Goal: Task Accomplishment & Management: Complete application form

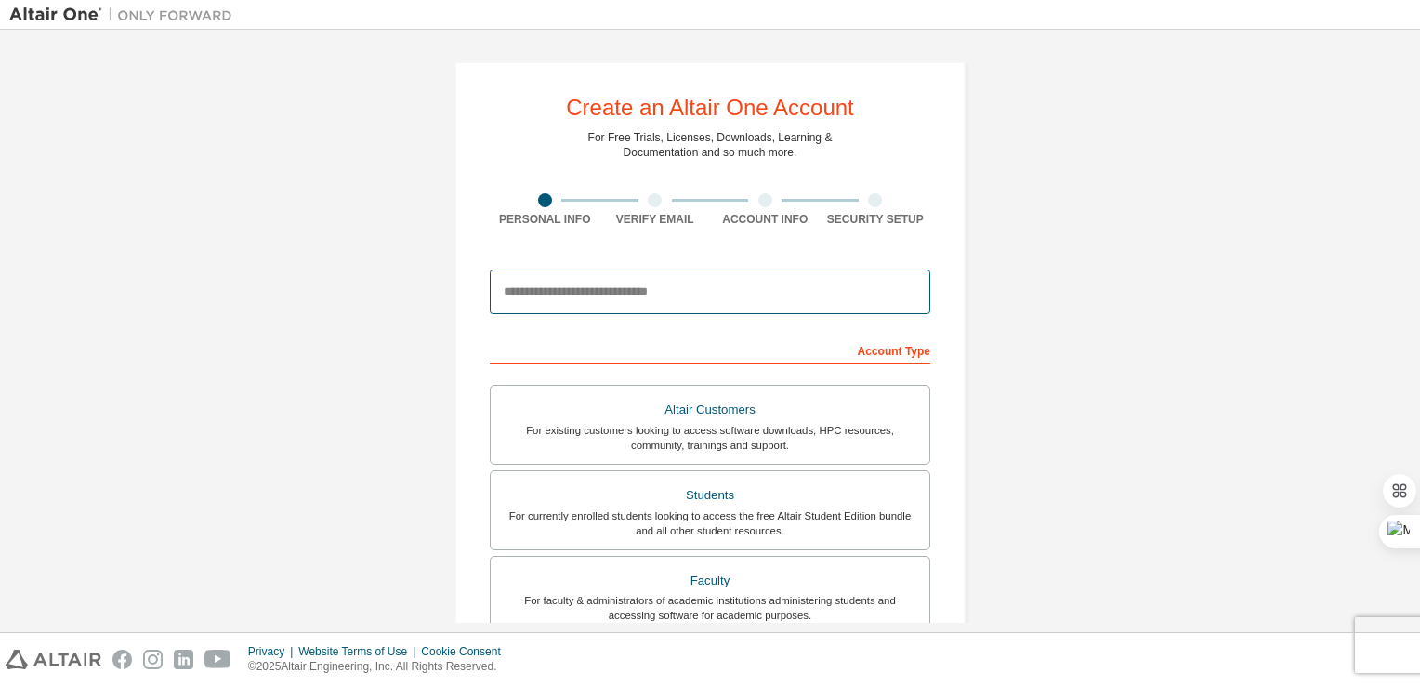
click at [579, 290] on input "email" at bounding box center [710, 292] width 441 height 45
type input "**********"
type input "******"
type input "********"
type input "**********"
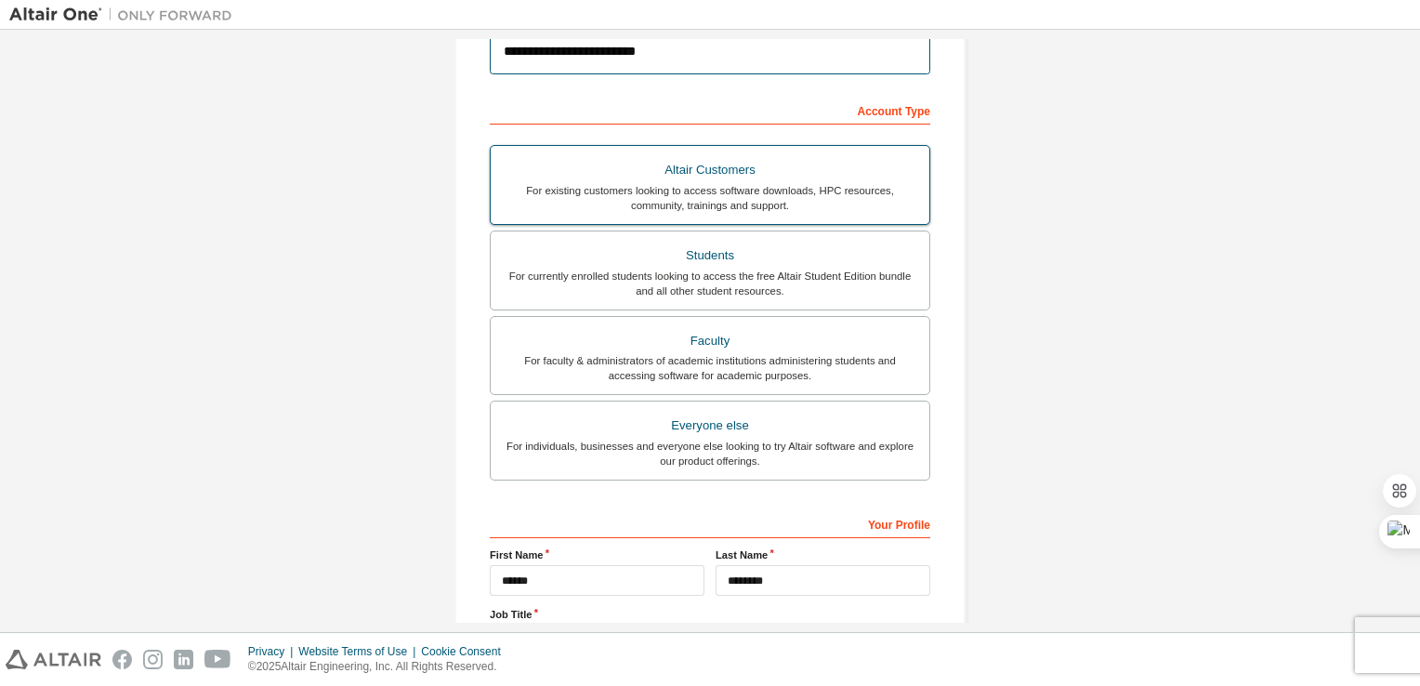
scroll to position [244, 0]
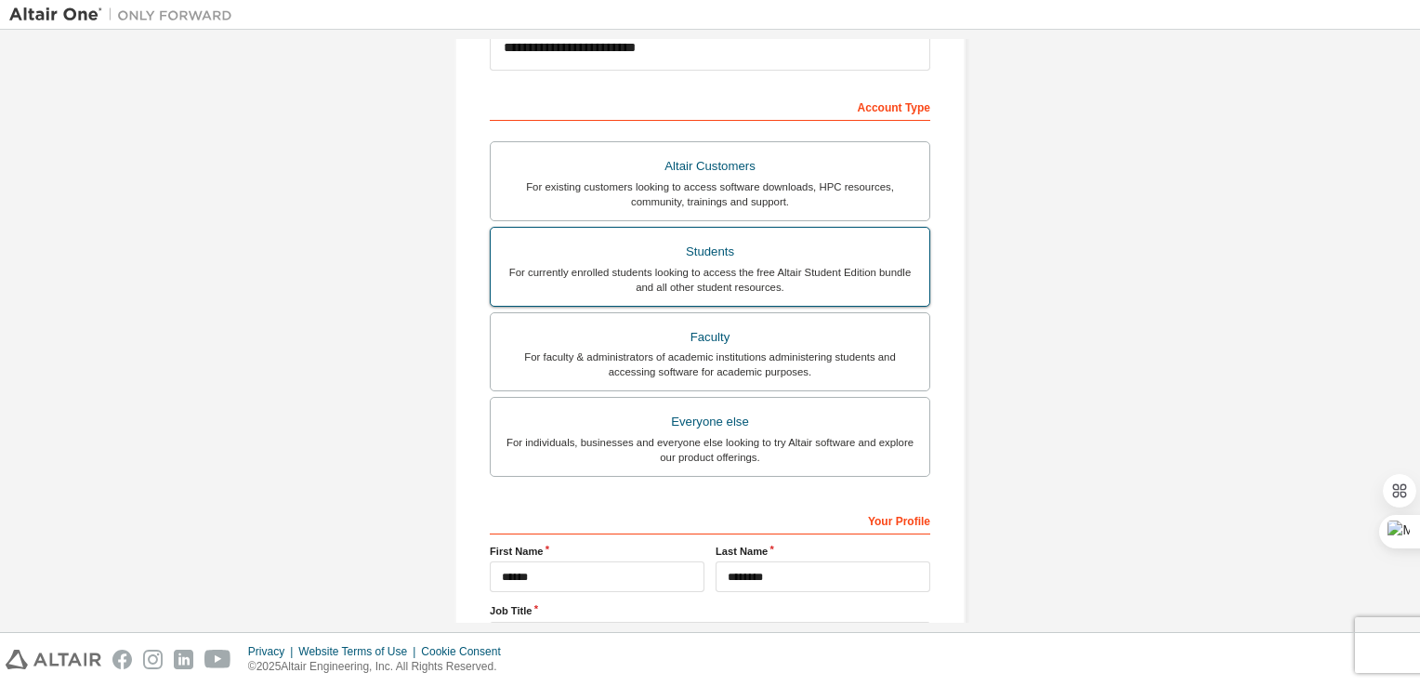
click at [740, 258] on div "Students" at bounding box center [710, 252] width 416 height 26
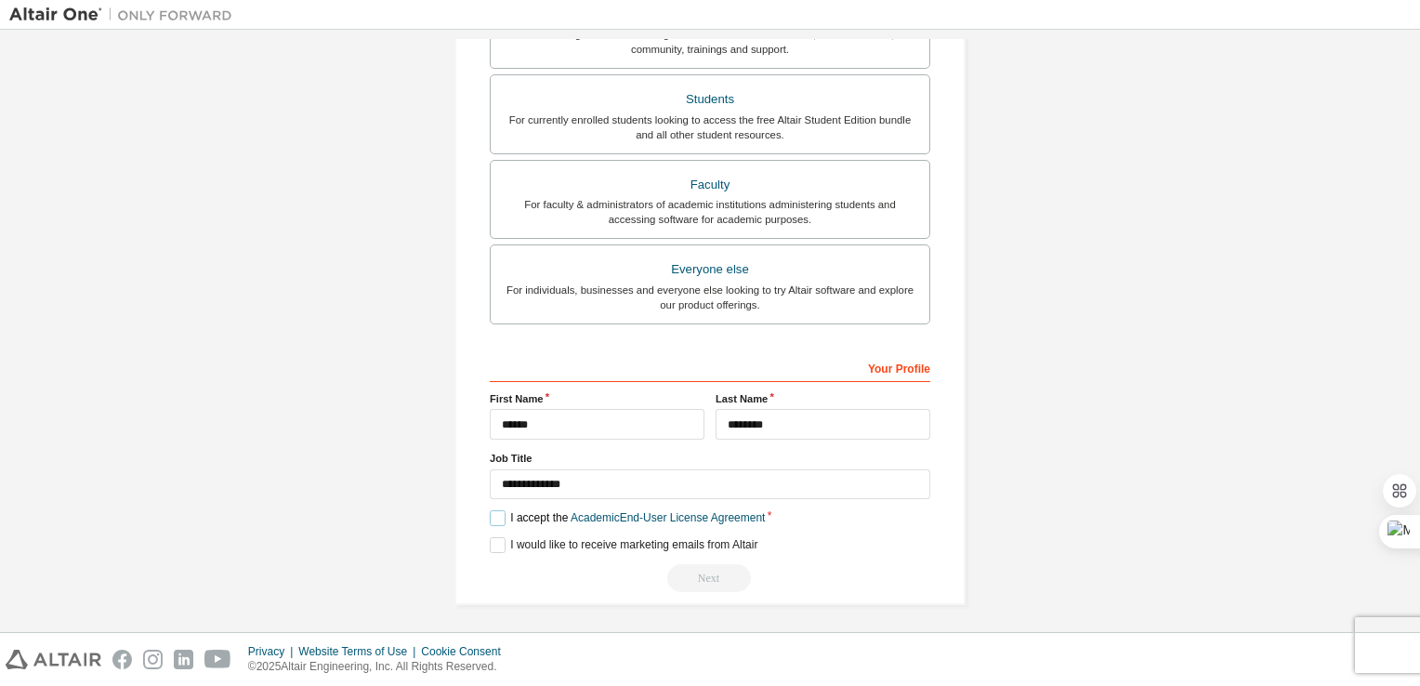
click at [493, 516] on label "I accept the Academic End-User License Agreement" at bounding box center [627, 518] width 275 height 16
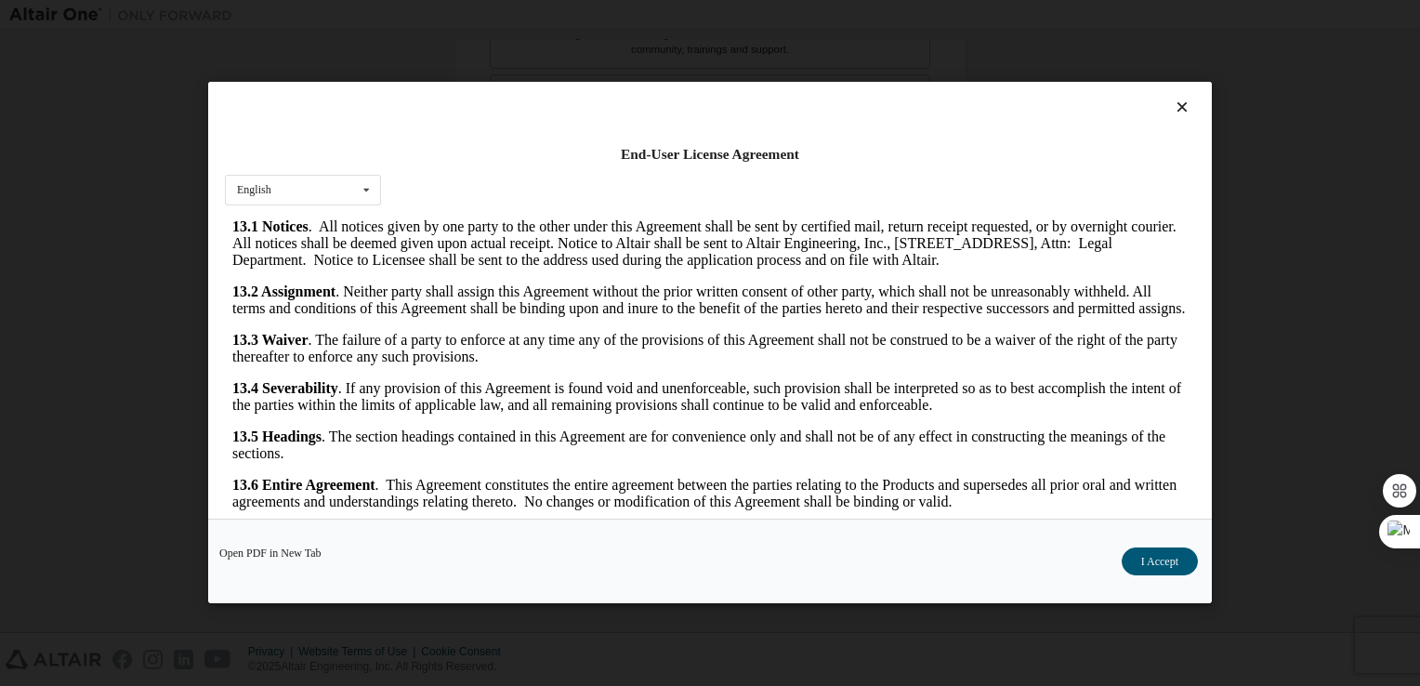
scroll to position [26, 0]
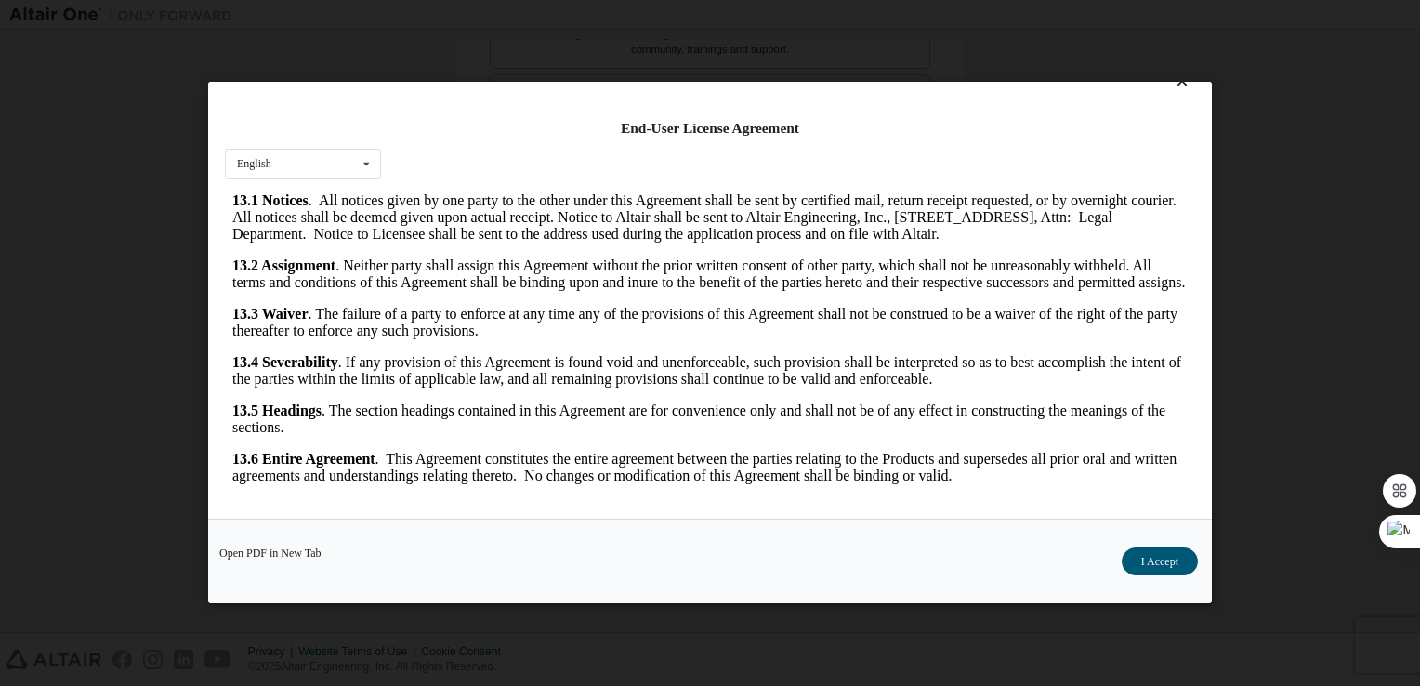
click at [1160, 548] on div "Open PDF in New Tab I Accept" at bounding box center [710, 562] width 1004 height 85
click at [1160, 560] on button "I Accept" at bounding box center [1160, 562] width 76 height 28
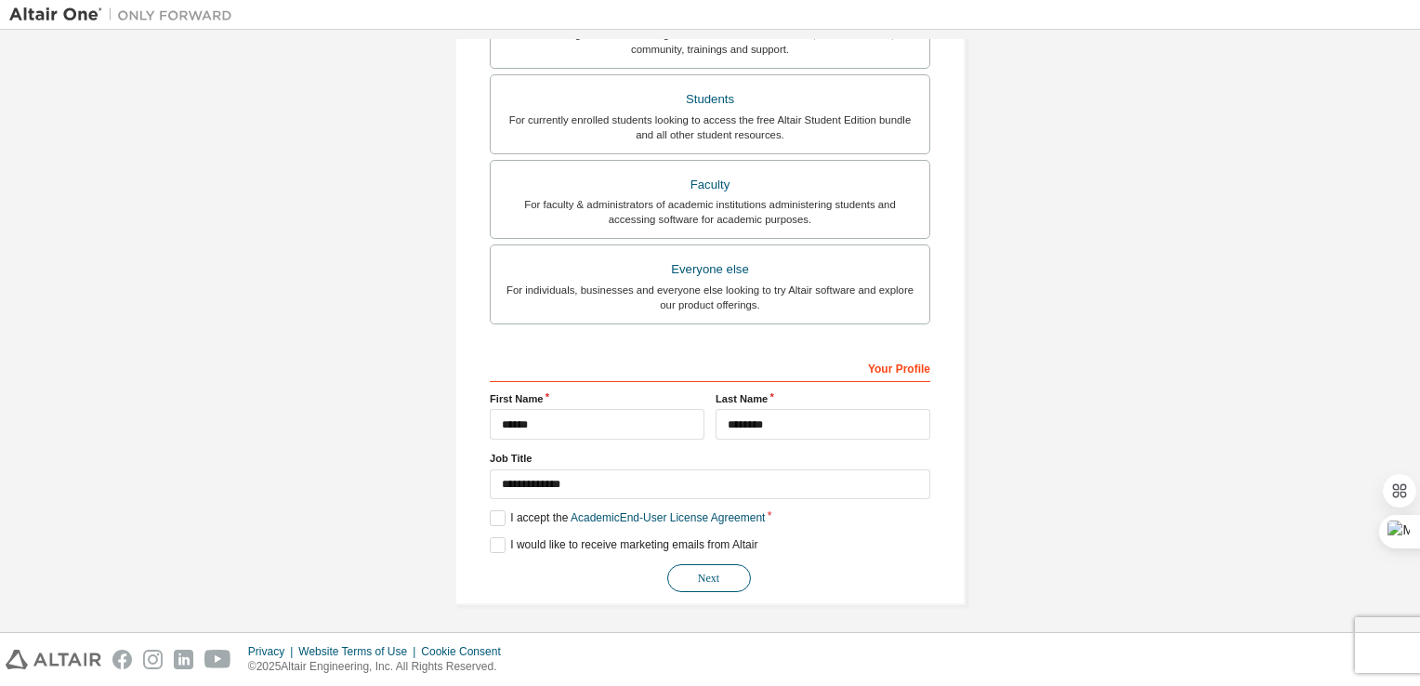
click at [698, 571] on button "Next" at bounding box center [709, 578] width 84 height 28
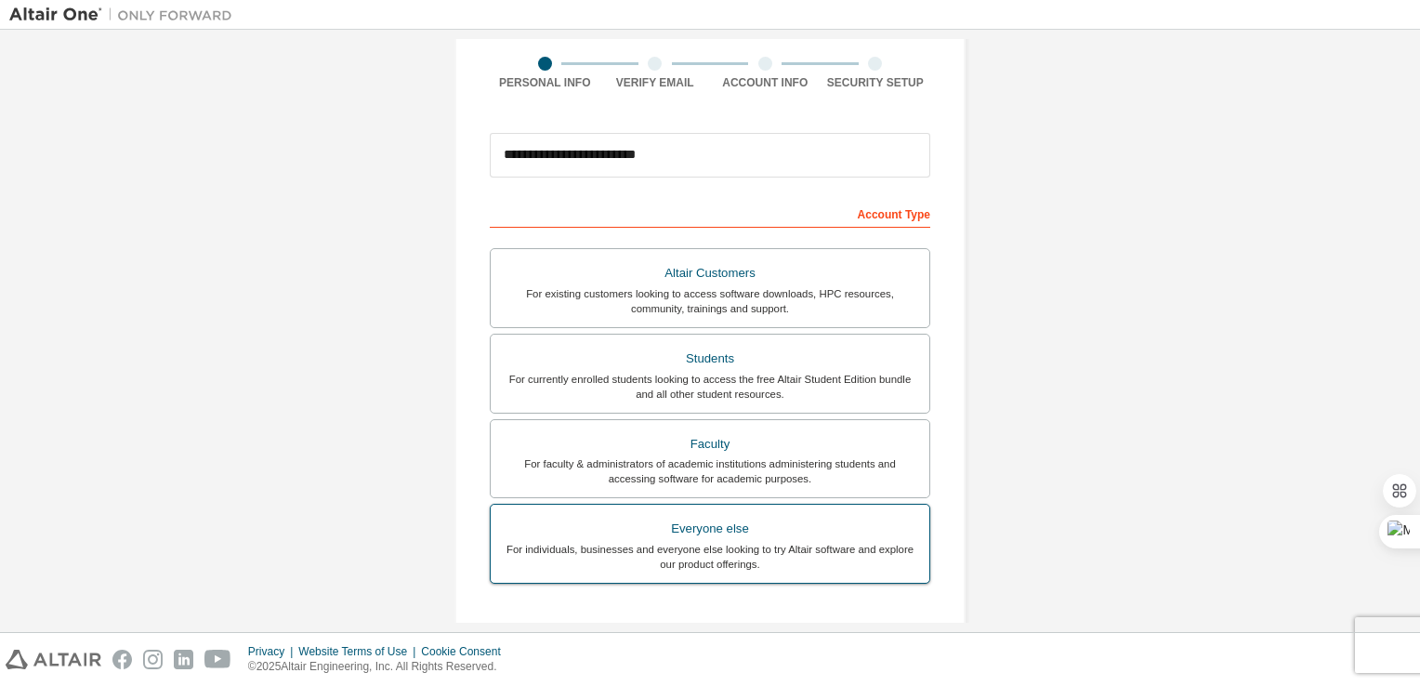
scroll to position [0, 0]
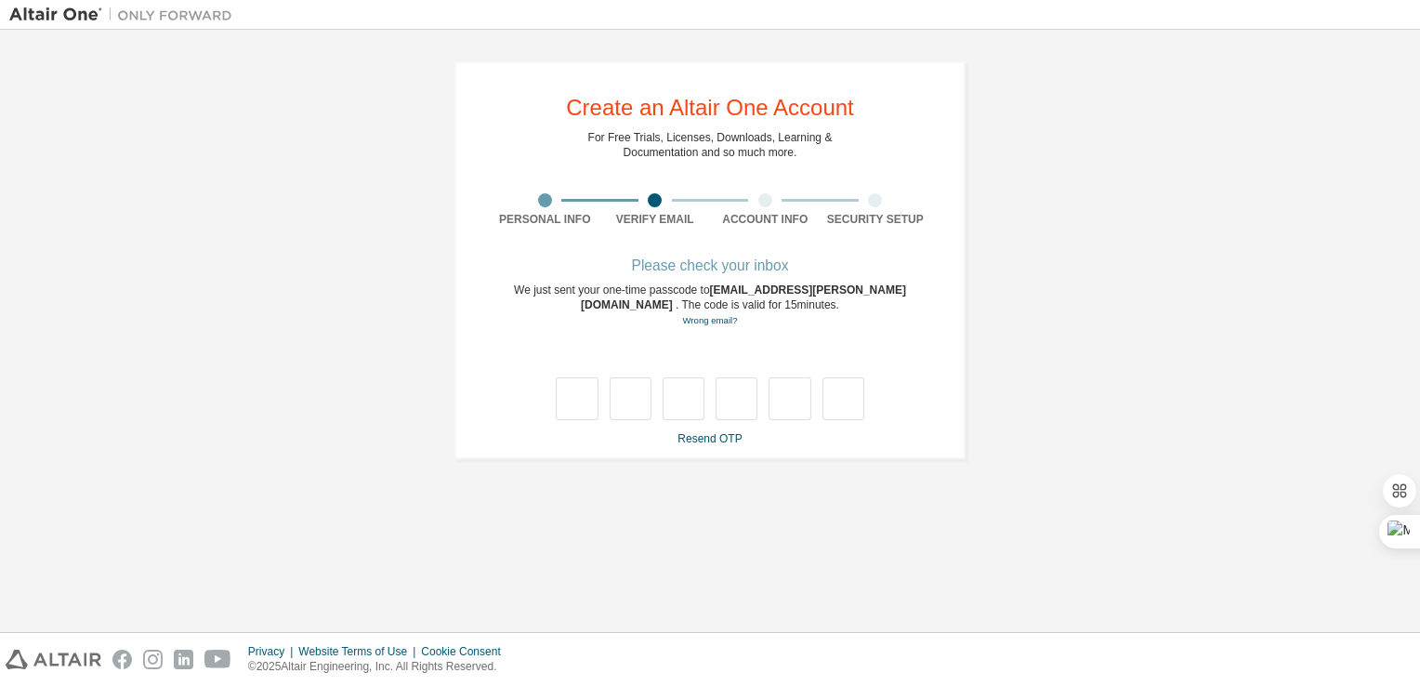
click at [1255, 288] on div "**********" at bounding box center [710, 260] width 1402 height 442
click at [588, 403] on input "text" at bounding box center [577, 398] width 42 height 43
type input "*"
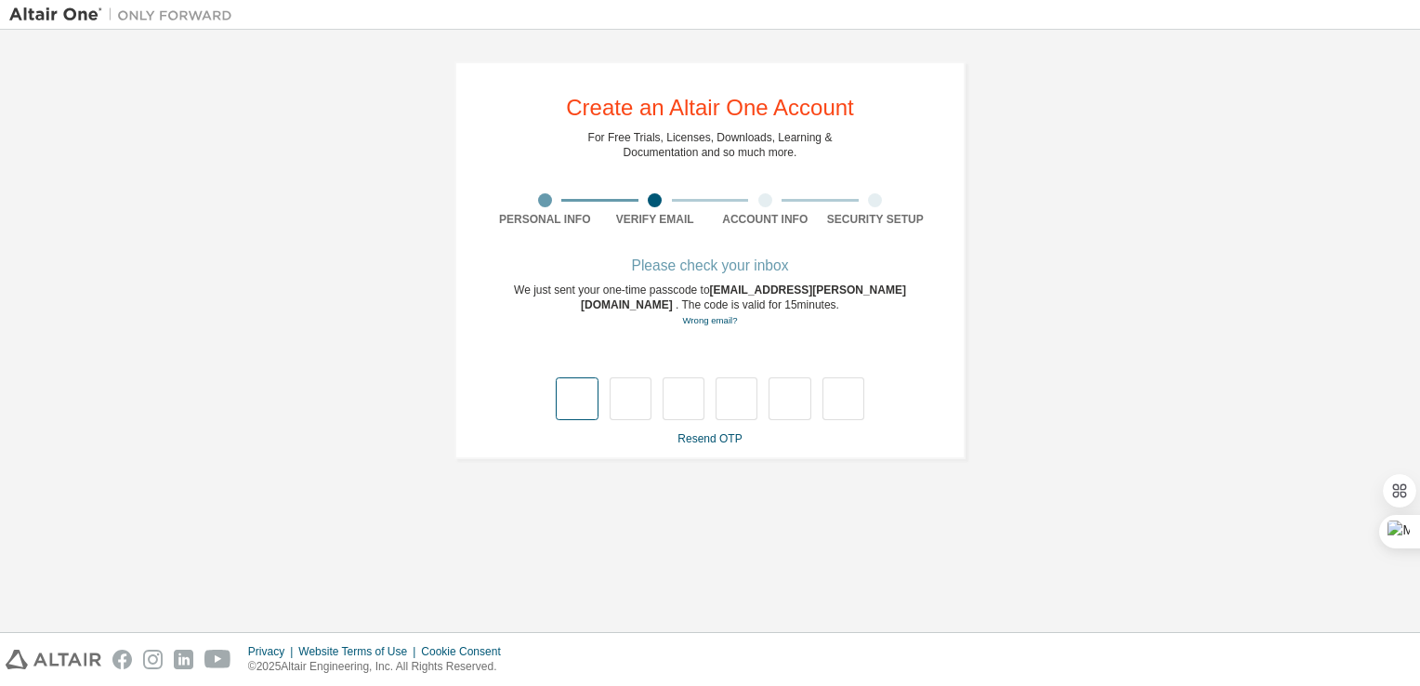
type input "*"
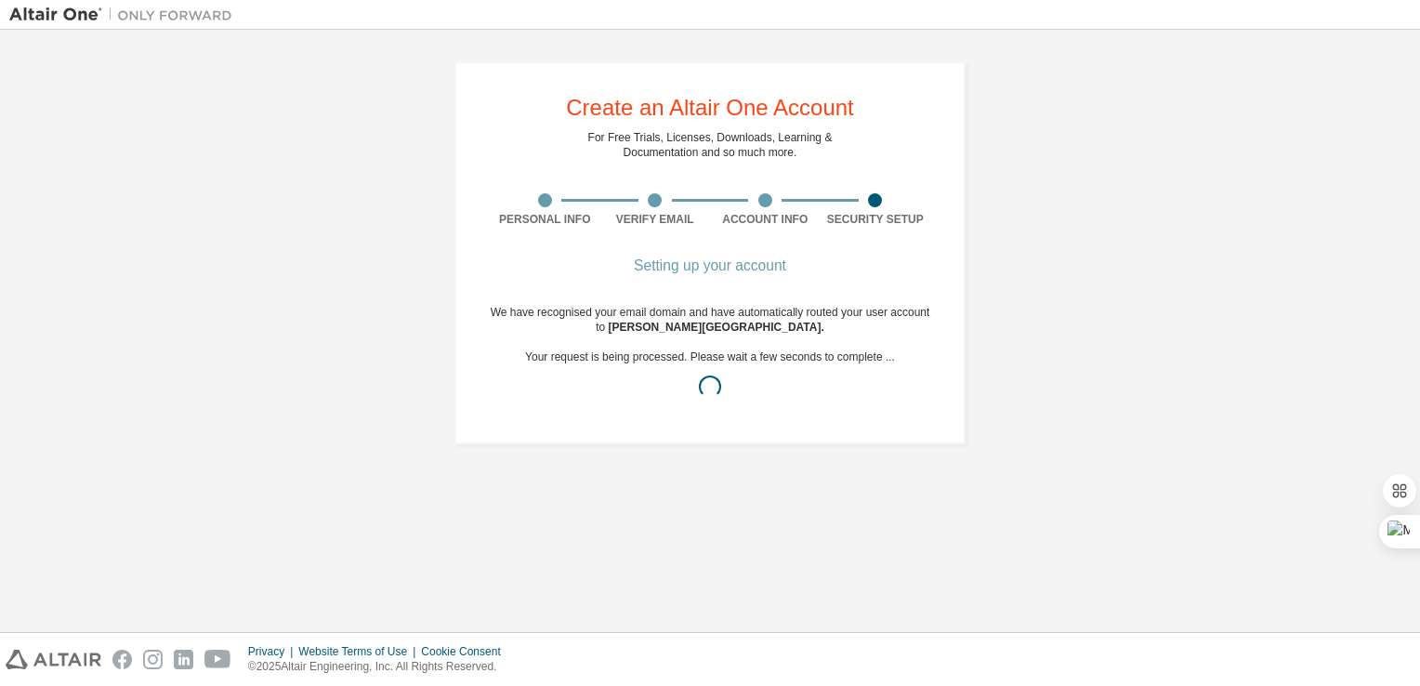
click at [588, 403] on div "We have recognised your email domain and have automatically routed your user ac…" at bounding box center [710, 357] width 441 height 104
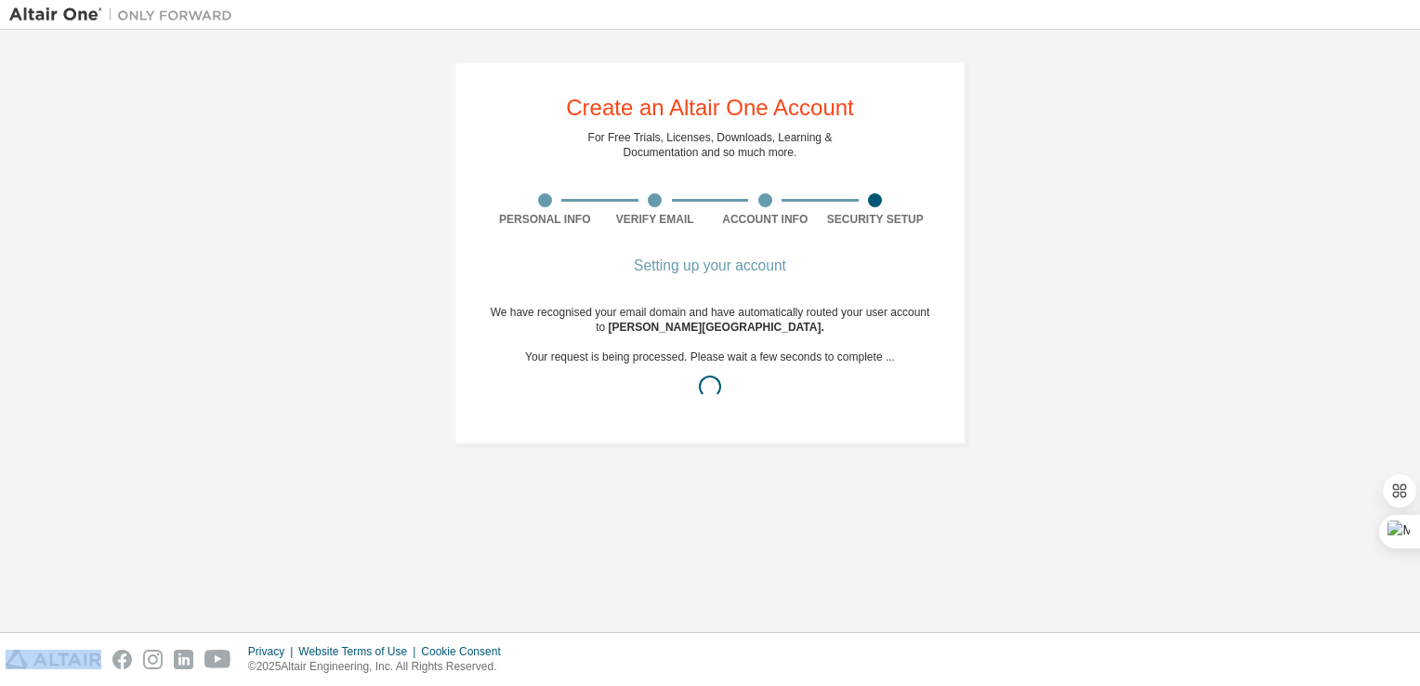
click at [588, 403] on div "We have recognised your email domain and have automatically routed your user ac…" at bounding box center [710, 357] width 441 height 104
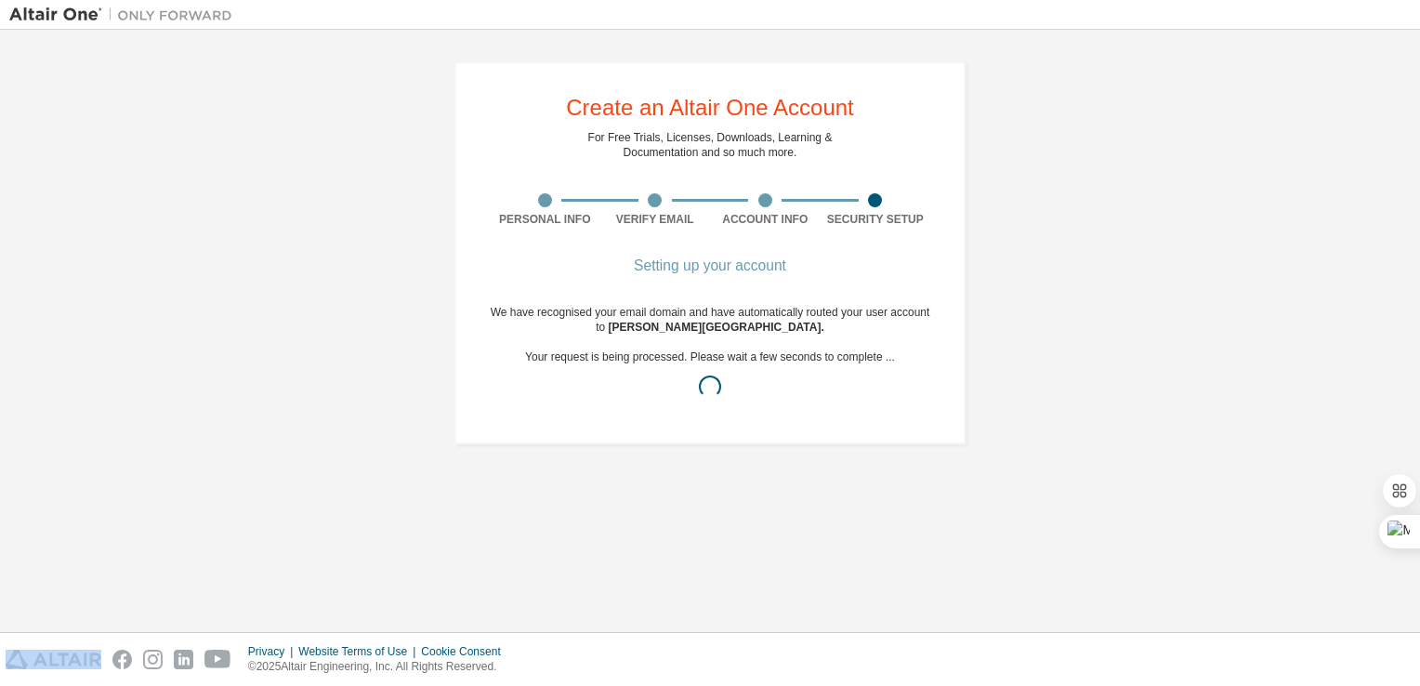
click at [588, 403] on div "We have recognised your email domain and have automatically routed your user ac…" at bounding box center [710, 357] width 441 height 104
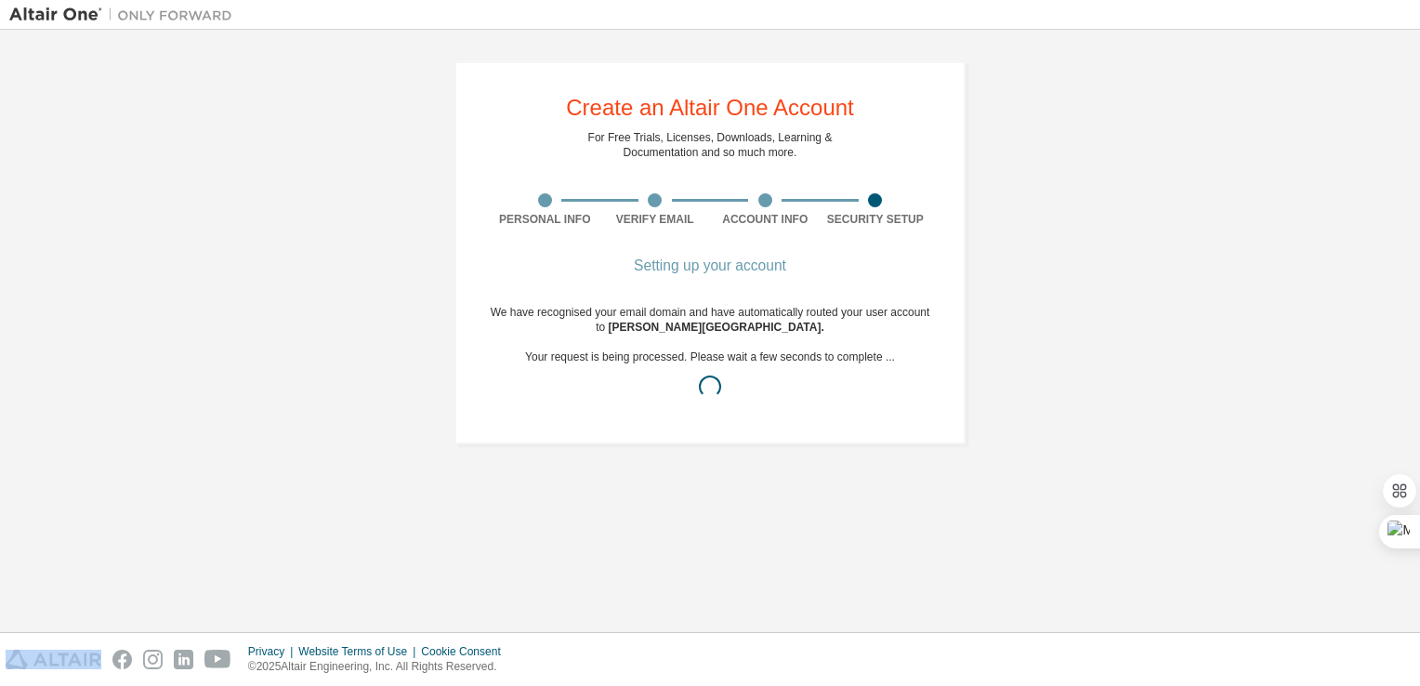
click at [588, 403] on div "We have recognised your email domain and have automatically routed your user ac…" at bounding box center [710, 357] width 441 height 104
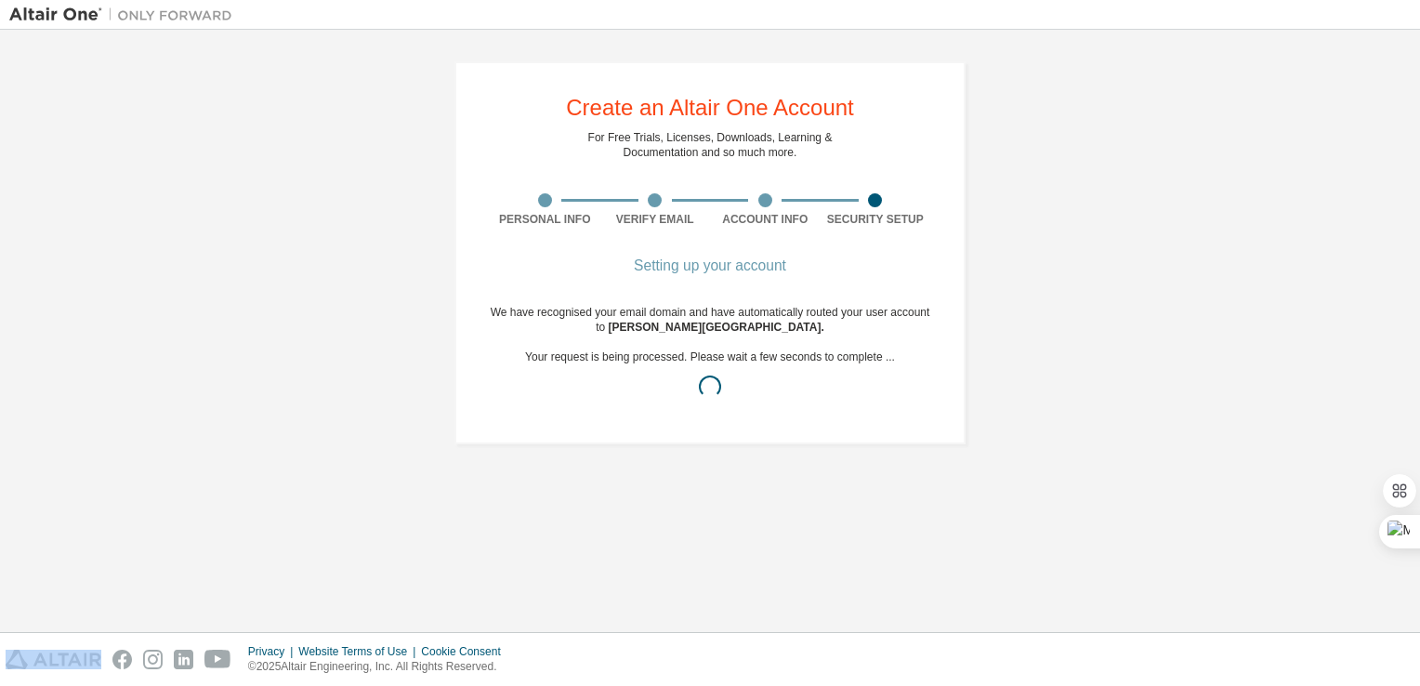
click at [588, 403] on div "We have recognised your email domain and have automatically routed your user ac…" at bounding box center [710, 357] width 441 height 104
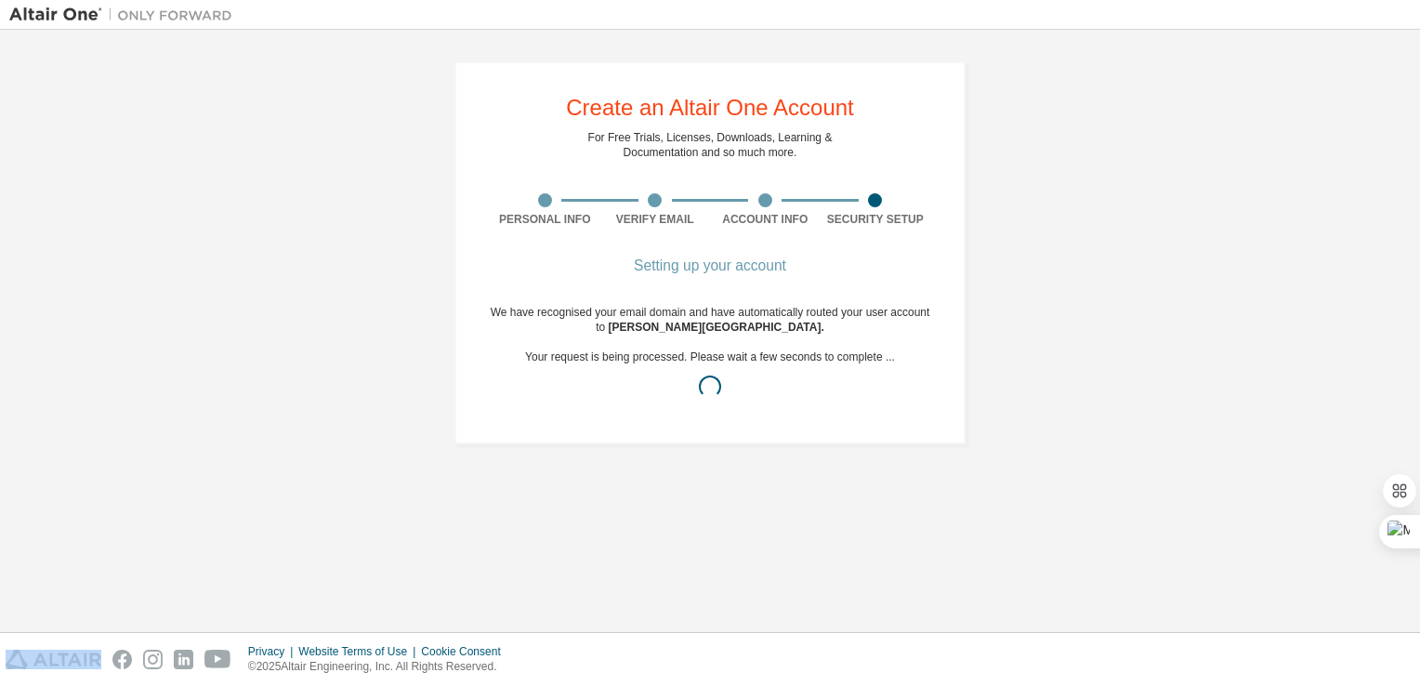
click at [588, 403] on div "We have recognised your email domain and have automatically routed your user ac…" at bounding box center [710, 357] width 441 height 104
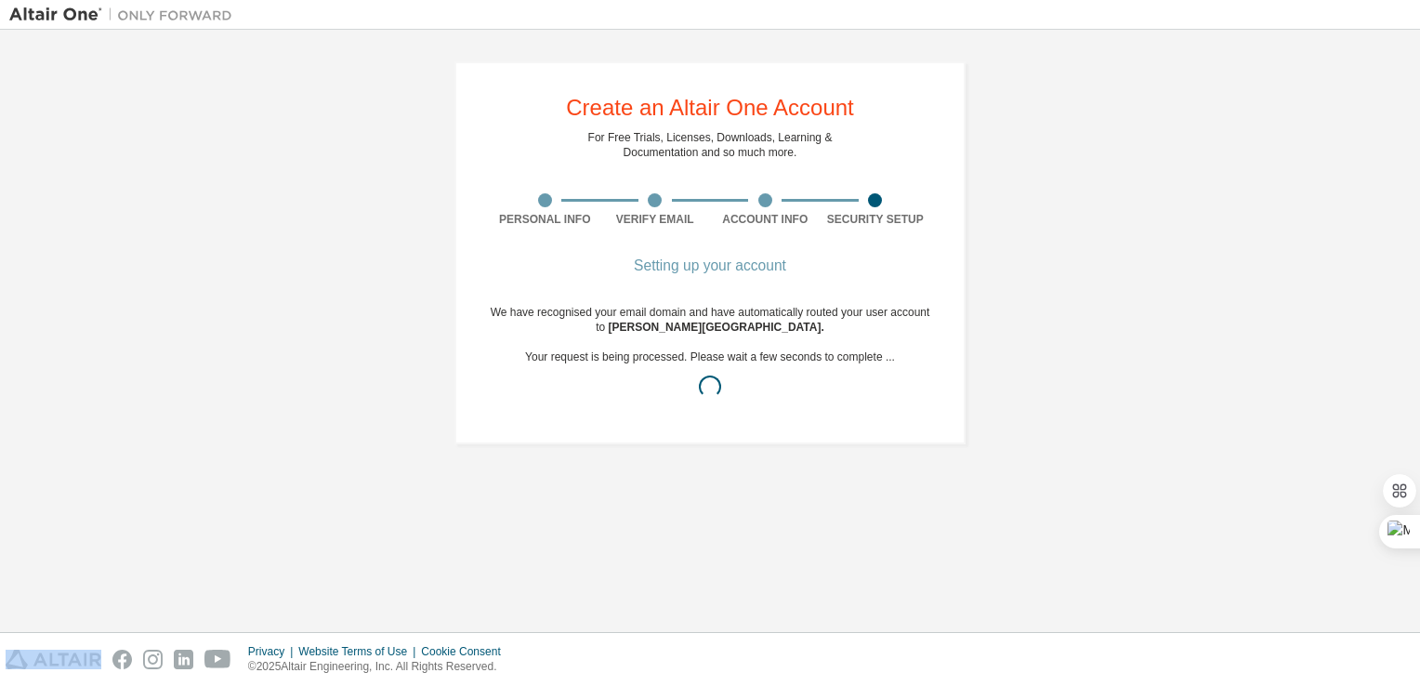
click at [588, 403] on div "We have recognised your email domain and have automatically routed your user ac…" at bounding box center [710, 357] width 441 height 104
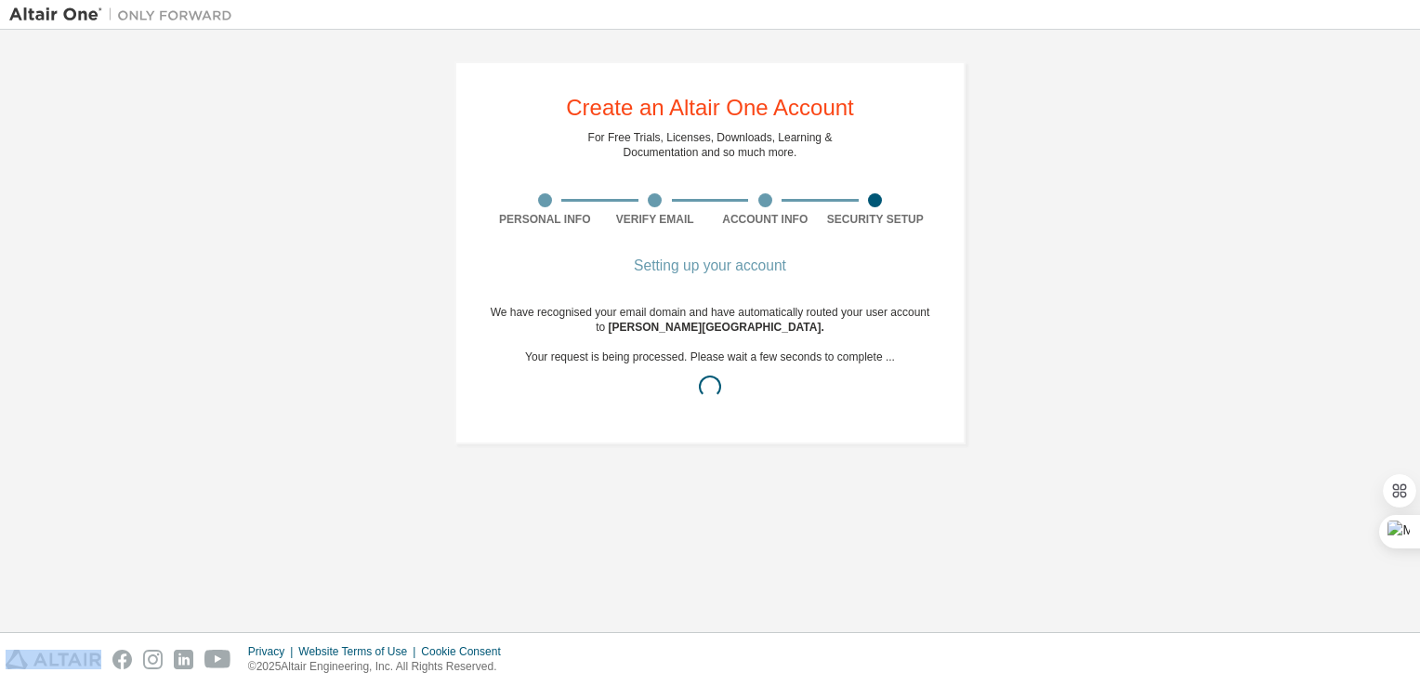
click at [588, 403] on div "We have recognised your email domain and have automatically routed your user ac…" at bounding box center [710, 357] width 441 height 104
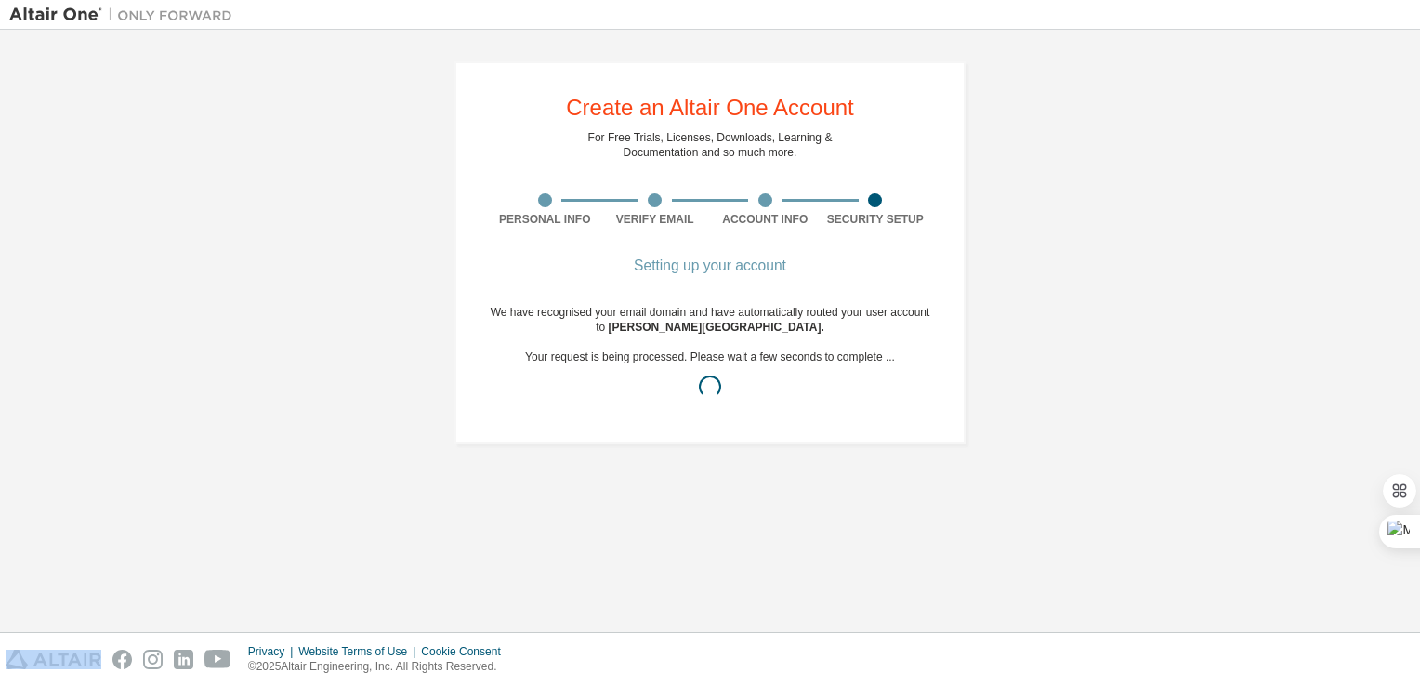
click at [588, 403] on div "We have recognised your email domain and have automatically routed your user ac…" at bounding box center [710, 357] width 441 height 104
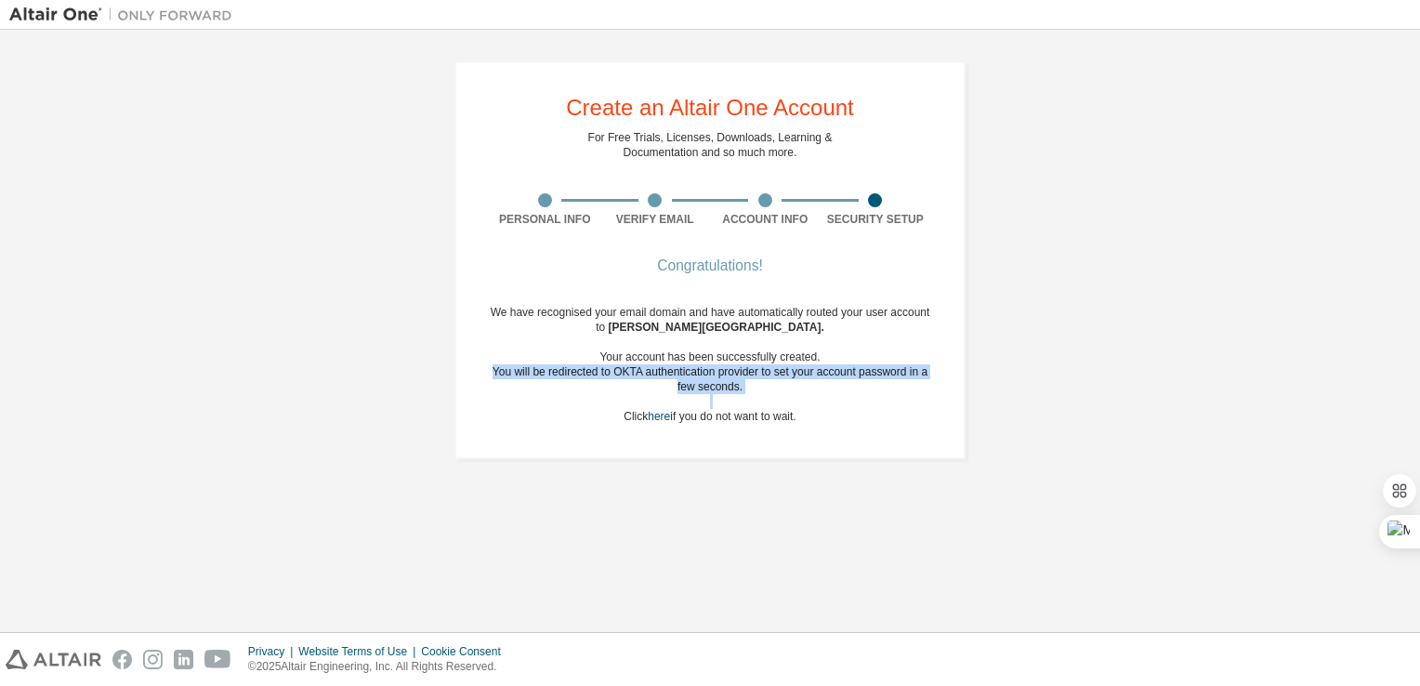
click at [588, 403] on div "We have recognised your email domain and have automatically routed your user ac…" at bounding box center [710, 364] width 441 height 119
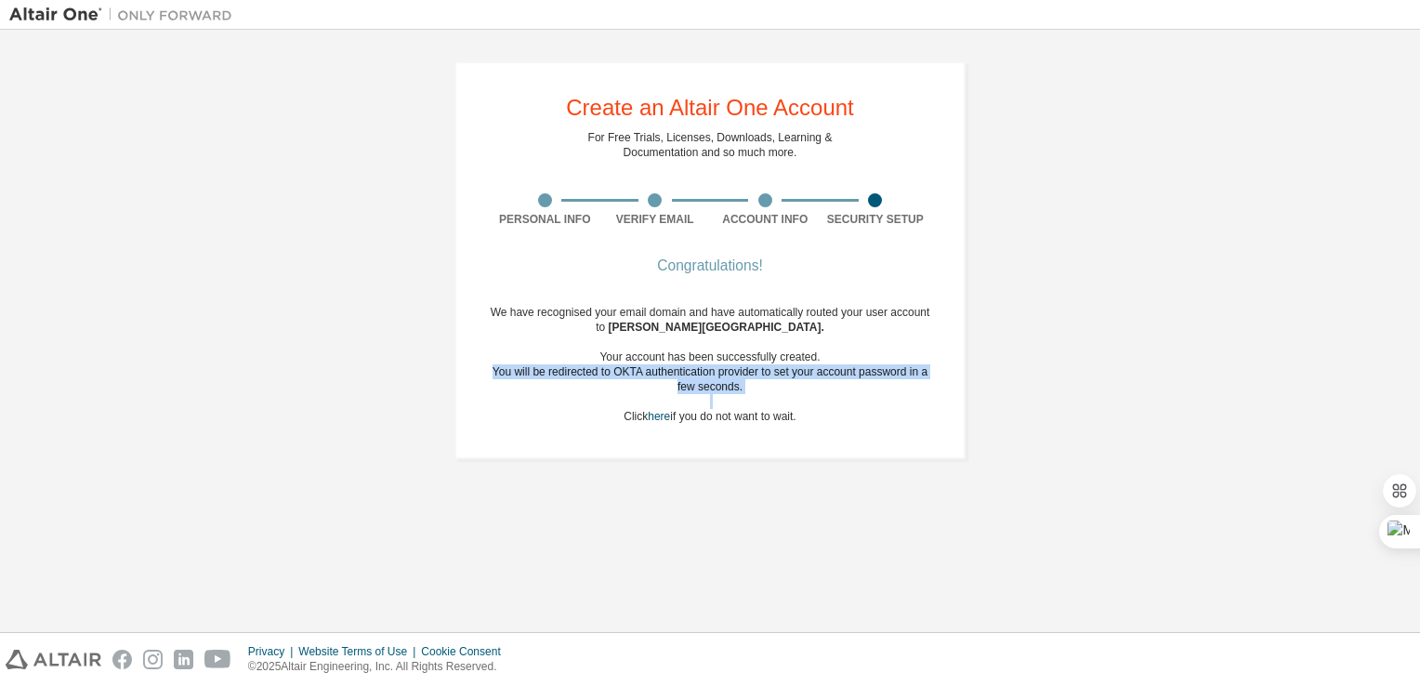
click at [588, 403] on div "We have recognised your email domain and have automatically routed your user ac…" at bounding box center [710, 364] width 441 height 119
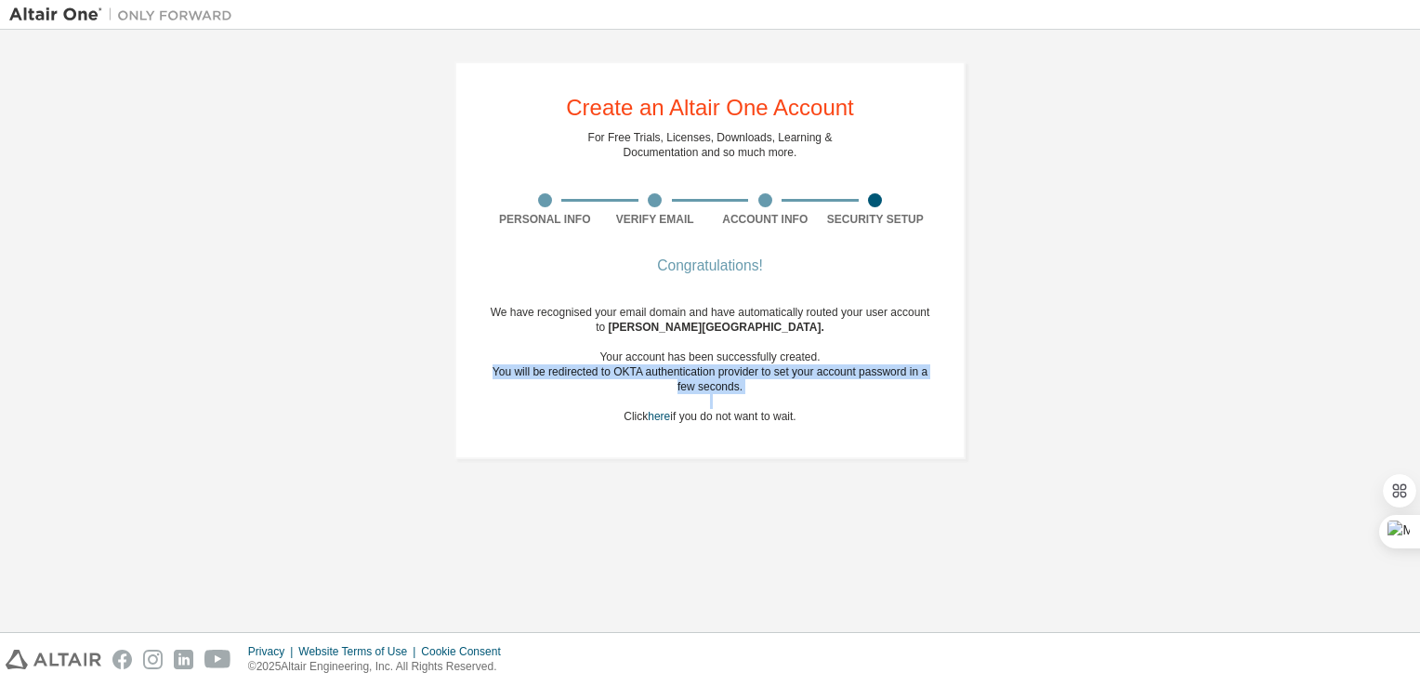
click at [588, 403] on div "We have recognised your email domain and have automatically routed your user ac…" at bounding box center [710, 364] width 441 height 119
click at [588, 404] on div "We have recognised your email domain and have automatically routed your user ac…" at bounding box center [710, 364] width 441 height 119
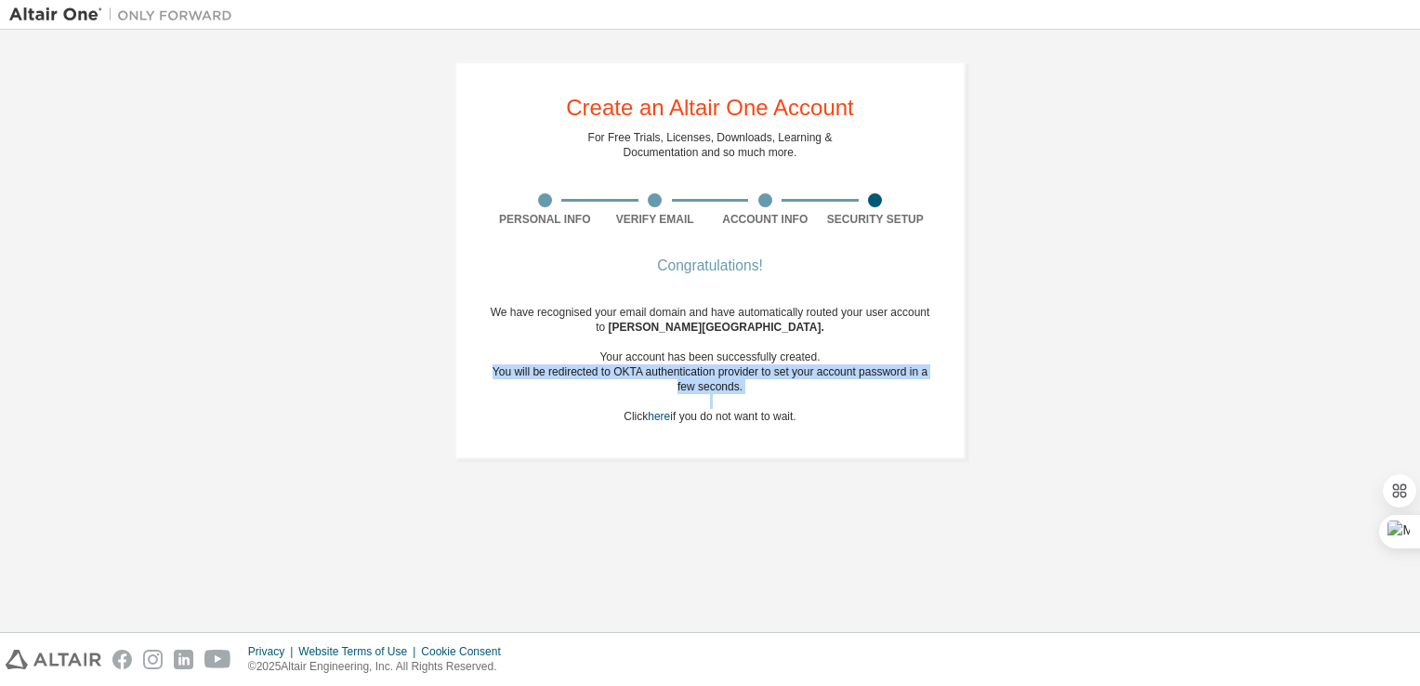
click at [588, 404] on div "We have recognised your email domain and have automatically routed your user ac…" at bounding box center [710, 364] width 441 height 119
click at [588, 406] on div "We have recognised your email domain and have automatically routed your user ac…" at bounding box center [710, 364] width 441 height 119
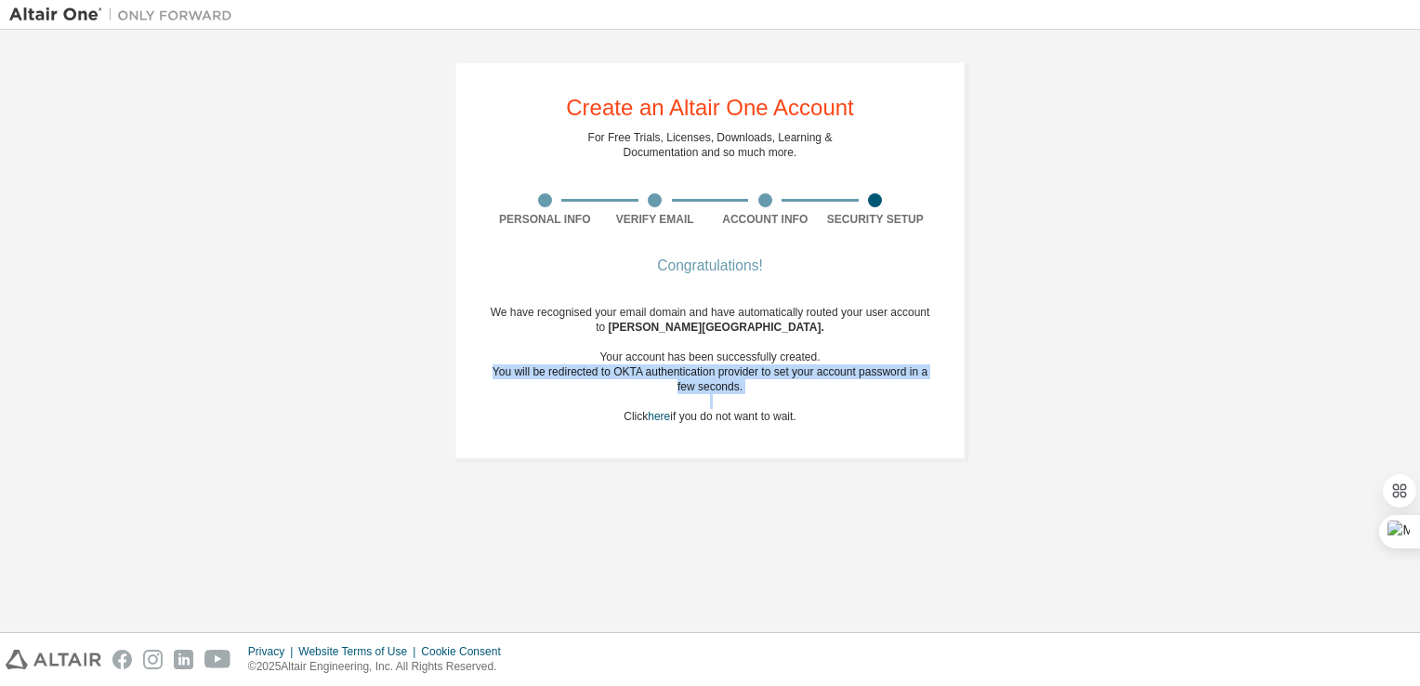
click at [588, 406] on div "We have recognised your email domain and have automatically routed your user ac…" at bounding box center [710, 364] width 441 height 119
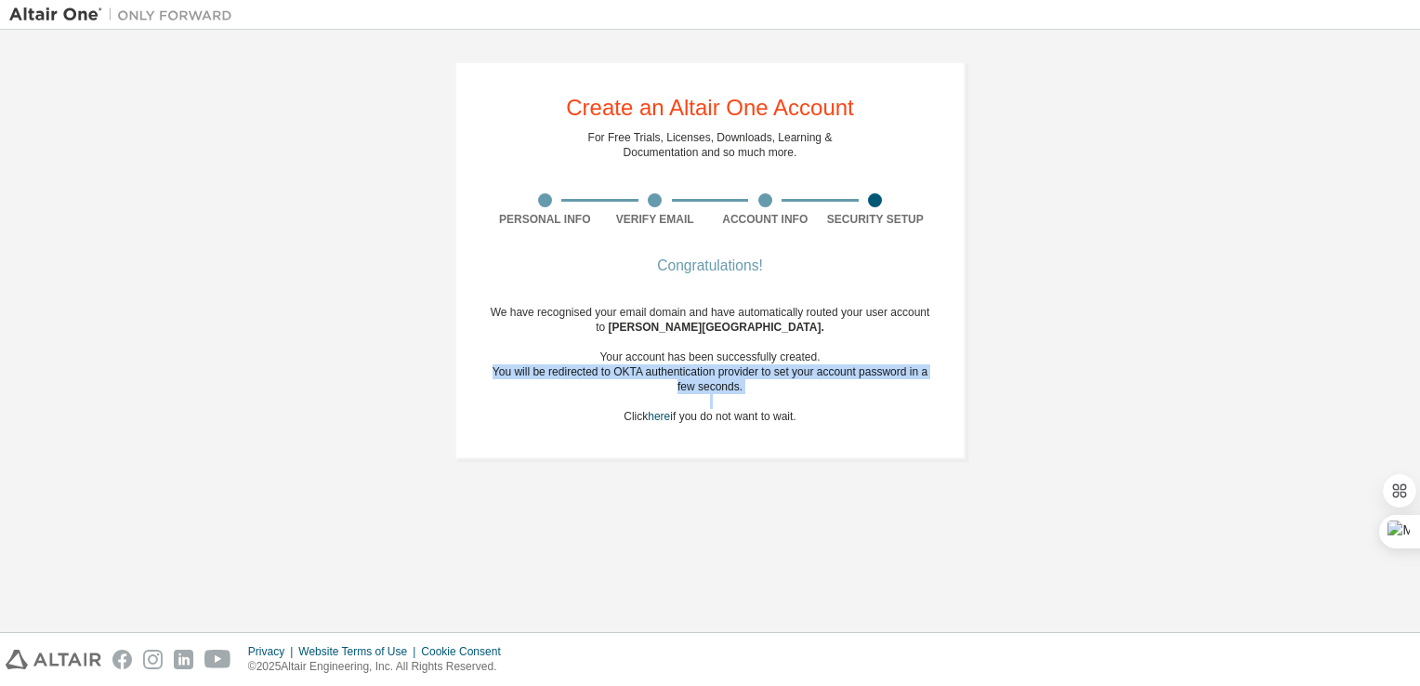
click at [588, 406] on div "We have recognised your email domain and have automatically routed your user ac…" at bounding box center [710, 364] width 441 height 119
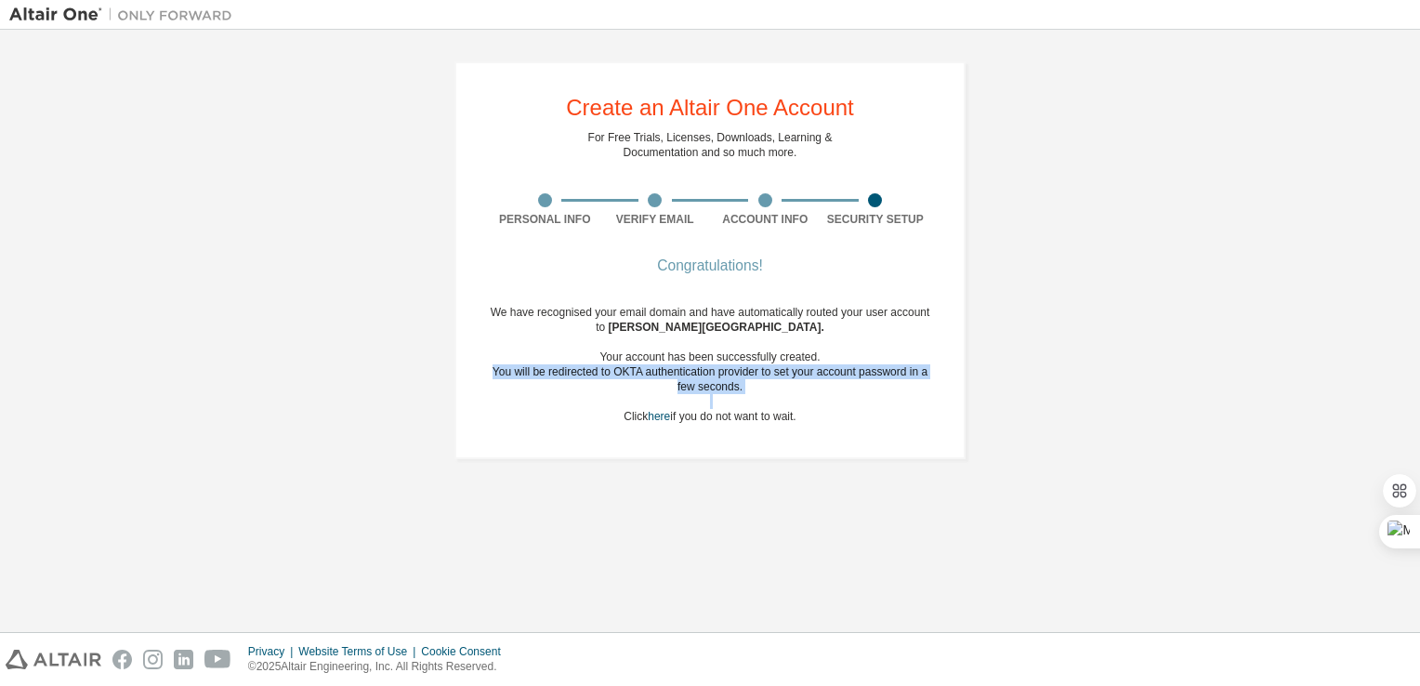
click at [588, 406] on div "We have recognised your email domain and have automatically routed your user ac…" at bounding box center [710, 364] width 441 height 119
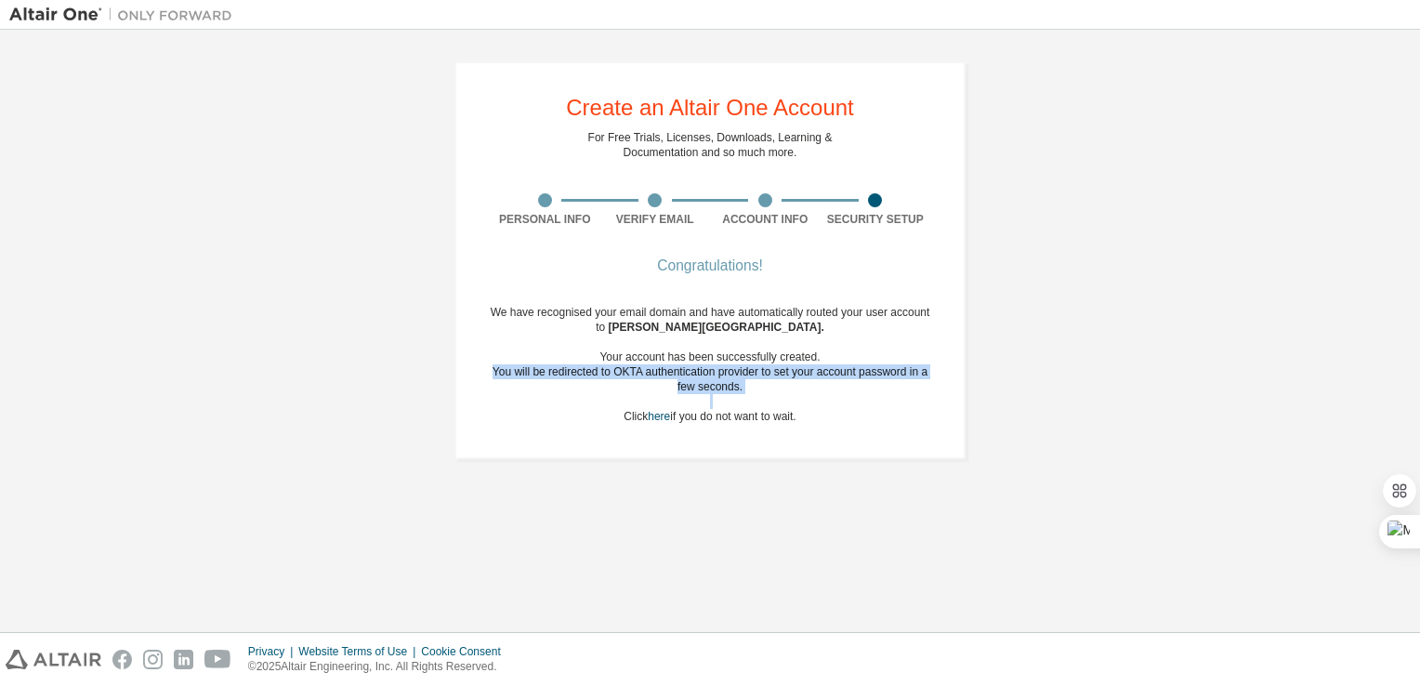
click at [587, 415] on div "We have recognised your email domain and have automatically routed your user ac…" at bounding box center [710, 364] width 441 height 119
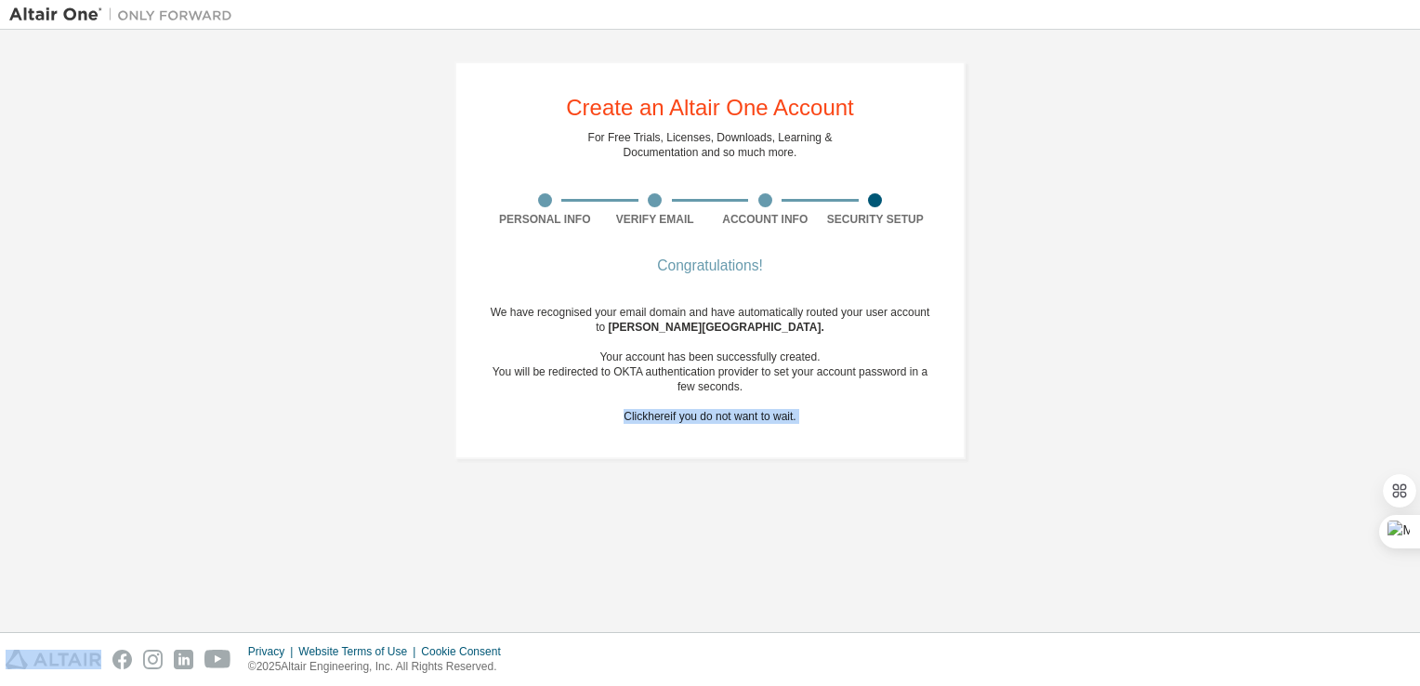
click at [587, 415] on div "We have recognised your email domain and have automatically routed your user ac…" at bounding box center [710, 364] width 441 height 119
